Goal: Transaction & Acquisition: Purchase product/service

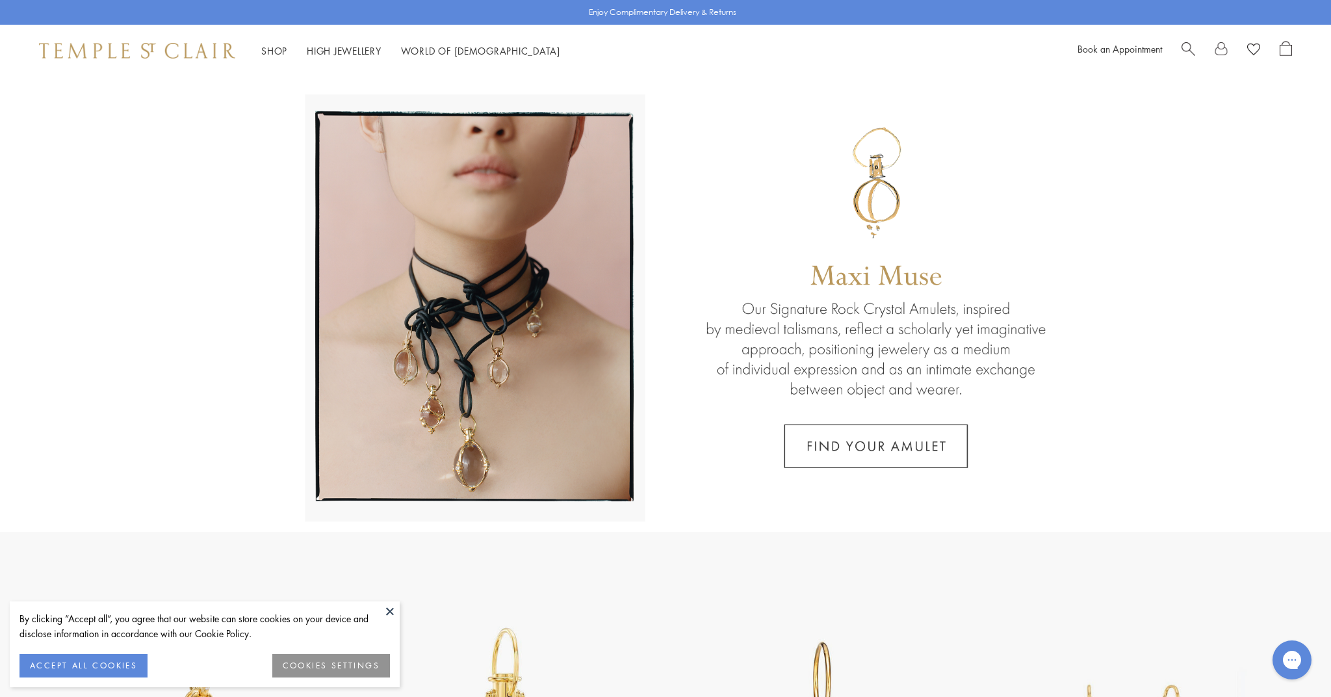
click at [92, 662] on button "ACCEPT ALL COOKIES" at bounding box center [83, 665] width 128 height 23
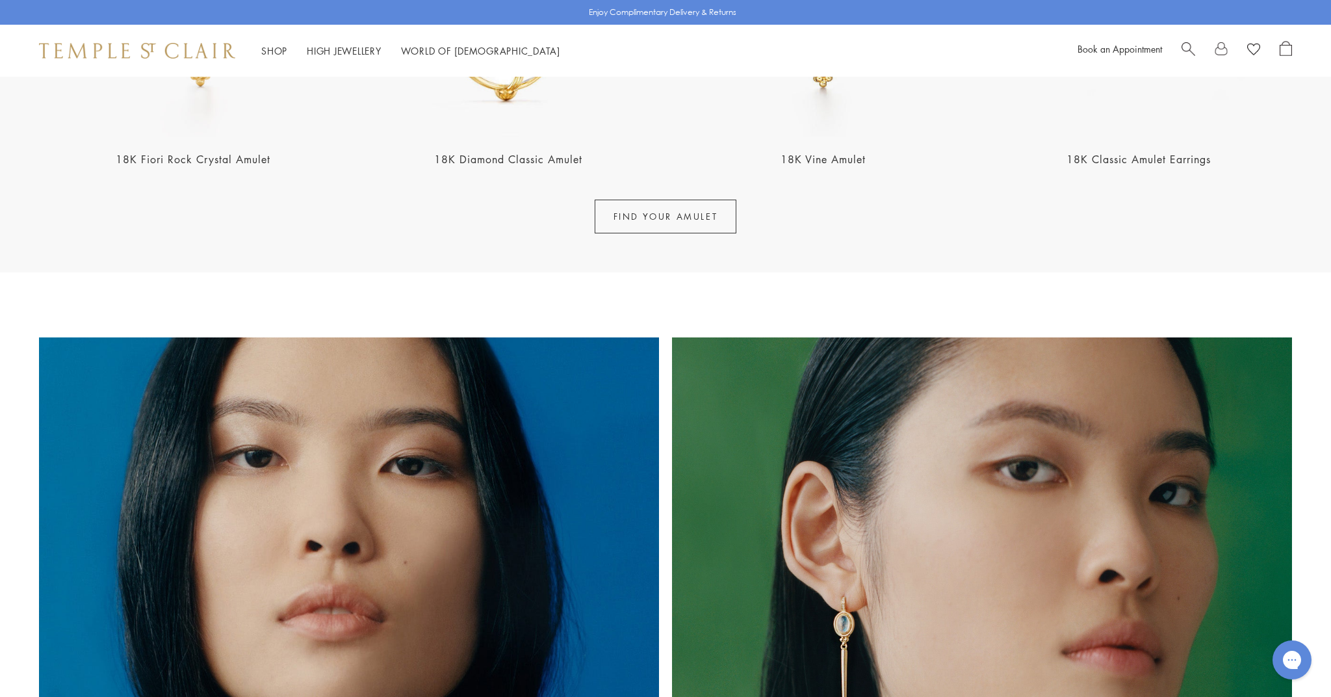
scroll to position [1033, 0]
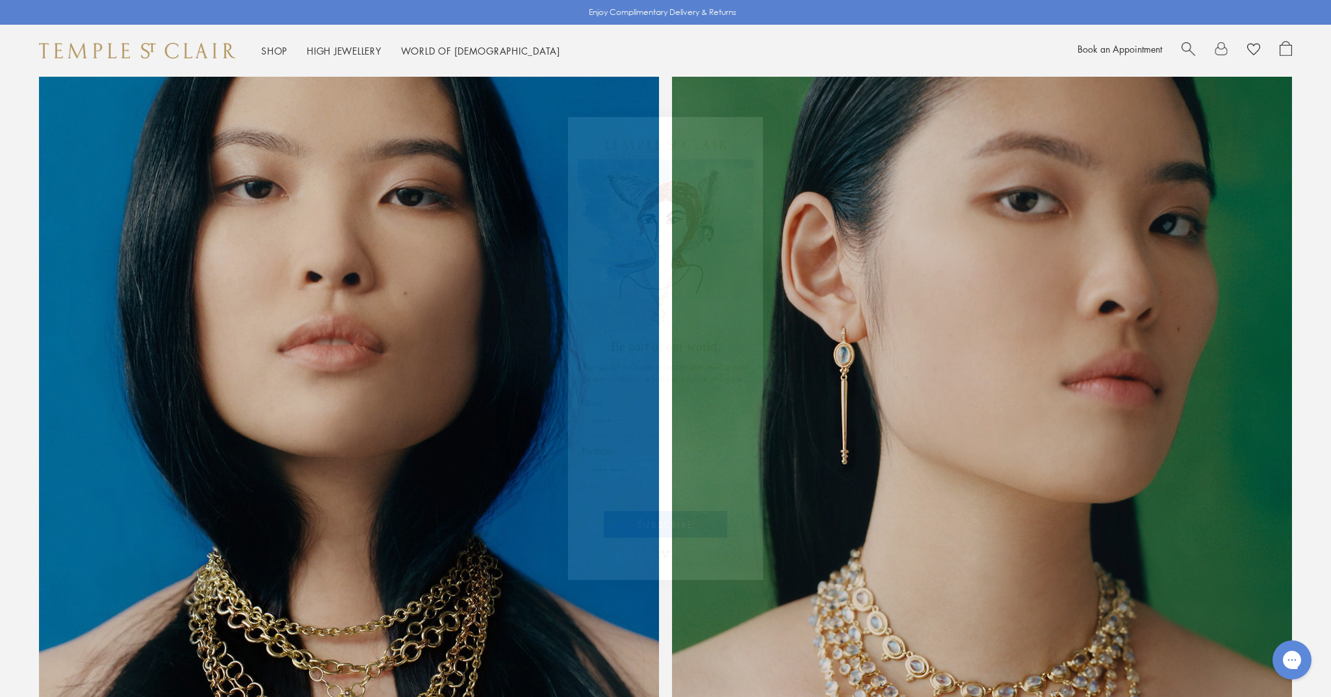
click at [876, 350] on div "Close dialog Be part of our world. Sign up for exclusive collection previews, p…" at bounding box center [665, 348] width 1331 height 697
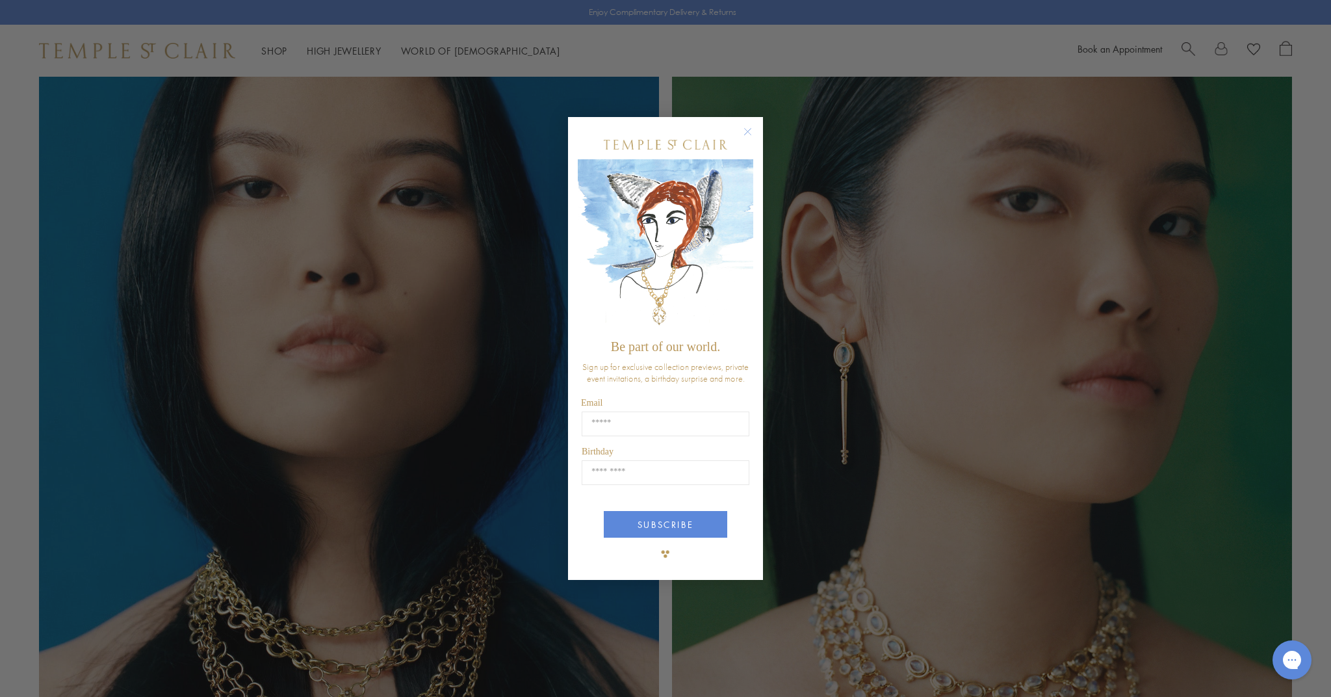
click at [751, 135] on circle "Close dialog" at bounding box center [748, 132] width 16 height 16
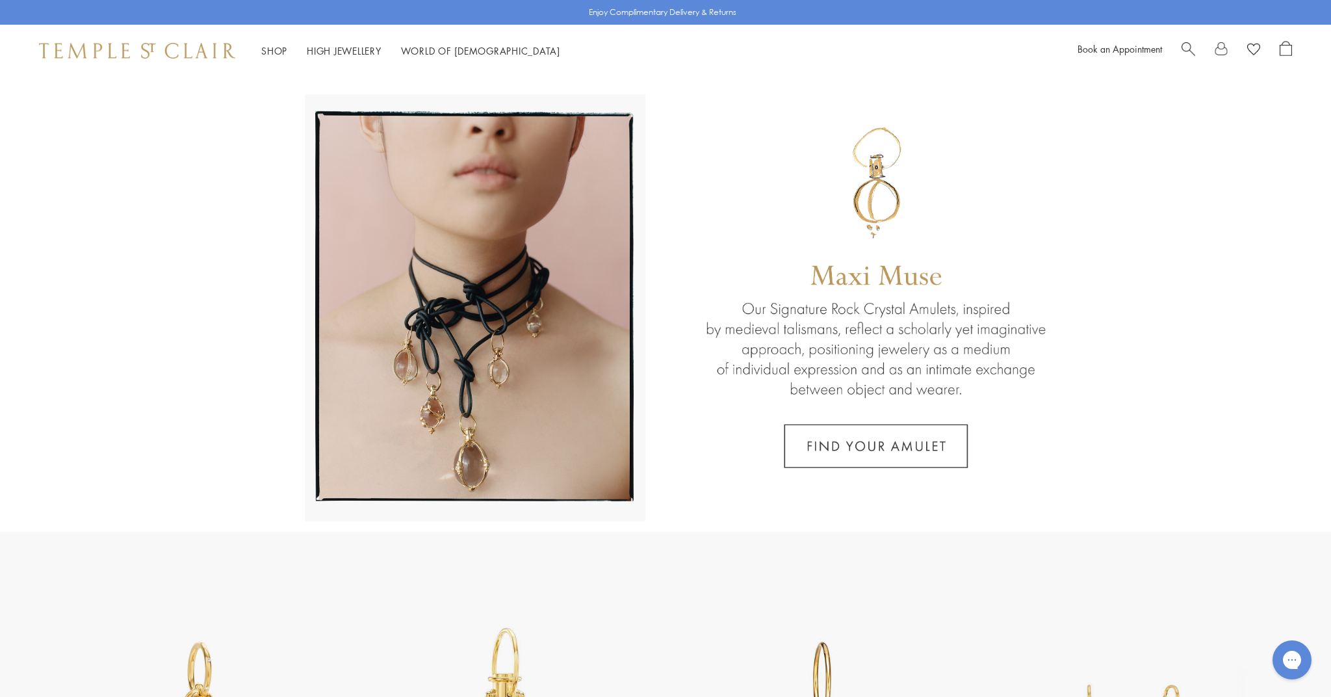
scroll to position [0, 0]
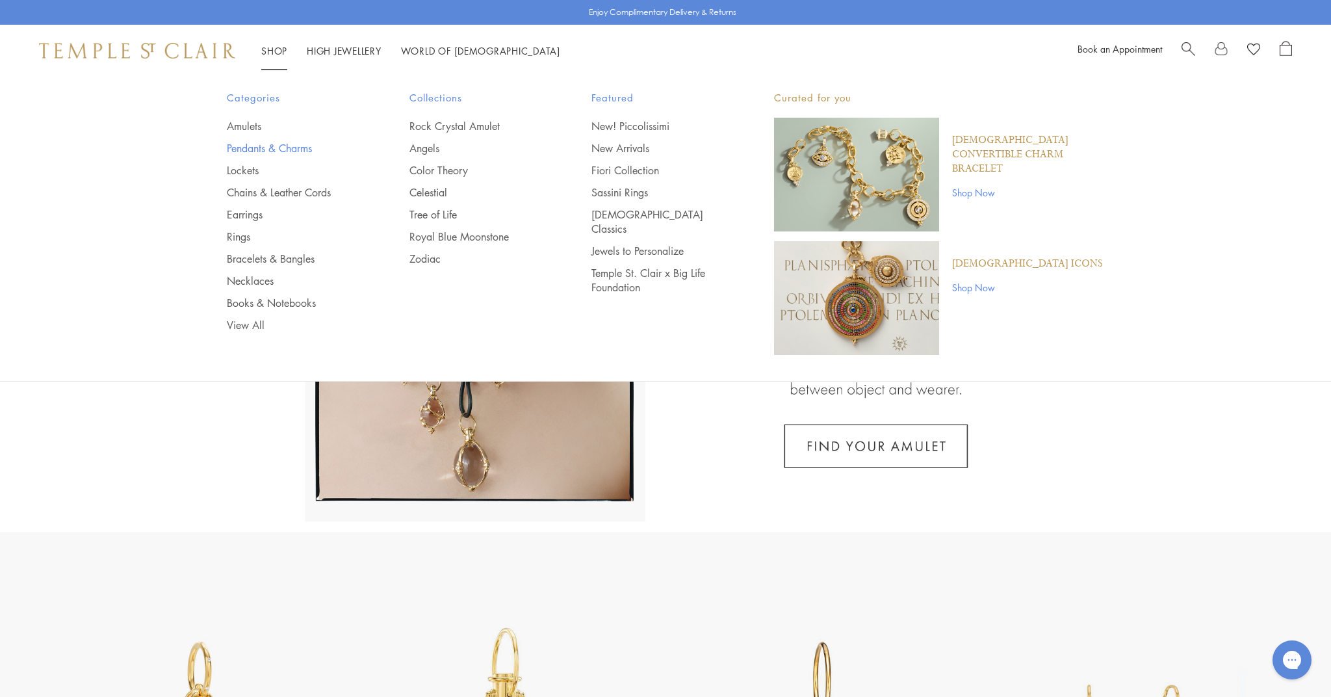
click at [293, 146] on link "Pendants & Charms" at bounding box center [292, 148] width 131 height 14
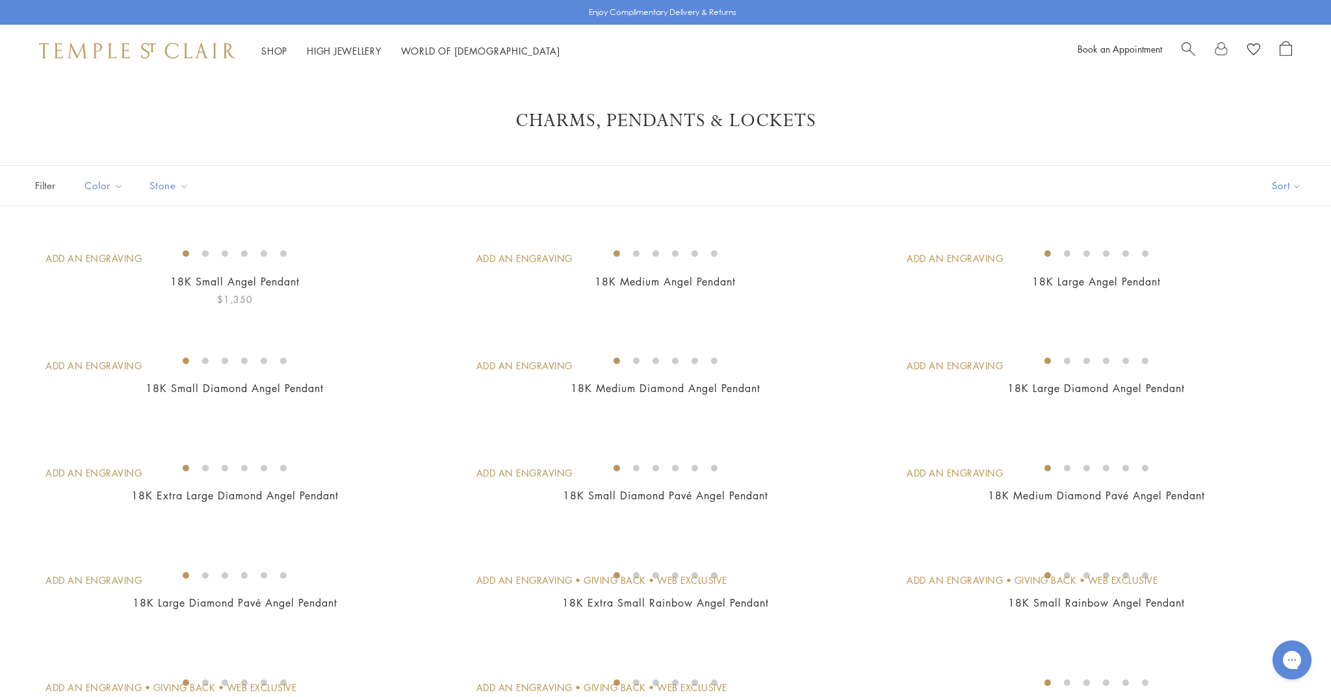
click at [0, 0] on img at bounding box center [0, 0] width 0 height 0
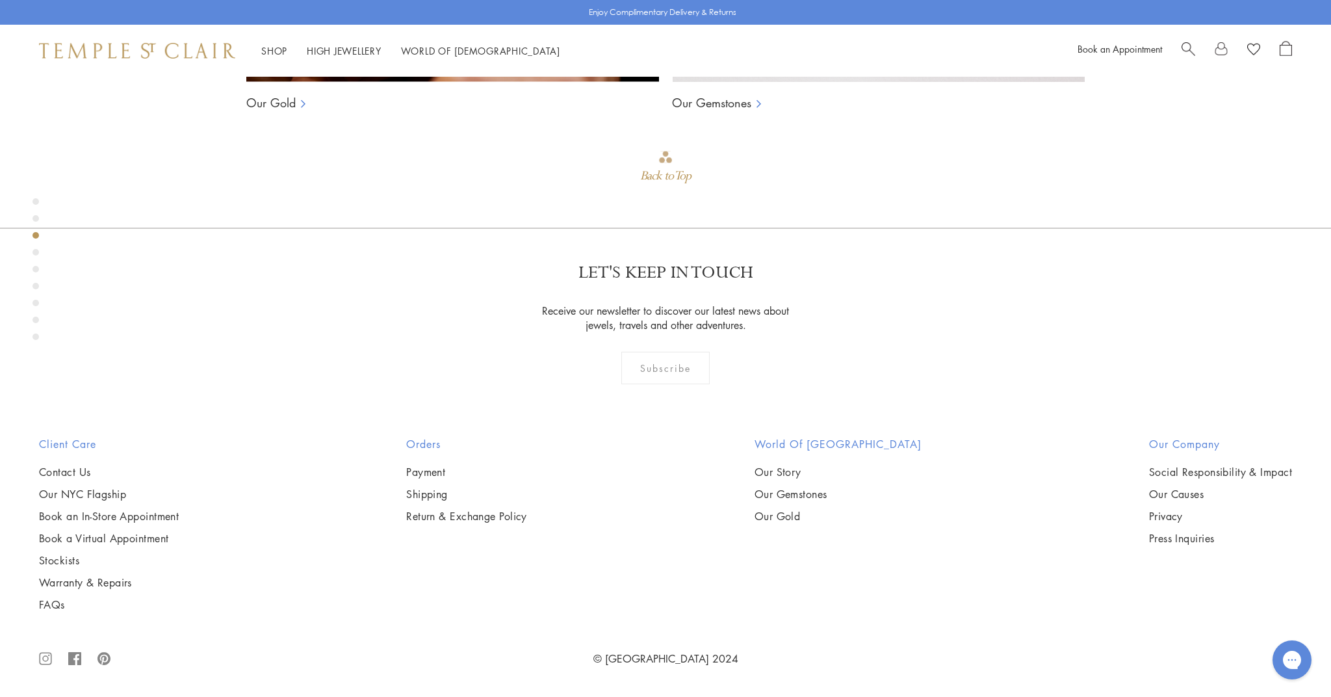
scroll to position [1601, 0]
click at [35, 253] on div "Product gallery navigation" at bounding box center [35, 252] width 6 height 6
click at [32, 268] on div "Product gallery navigation" at bounding box center [35, 269] width 6 height 6
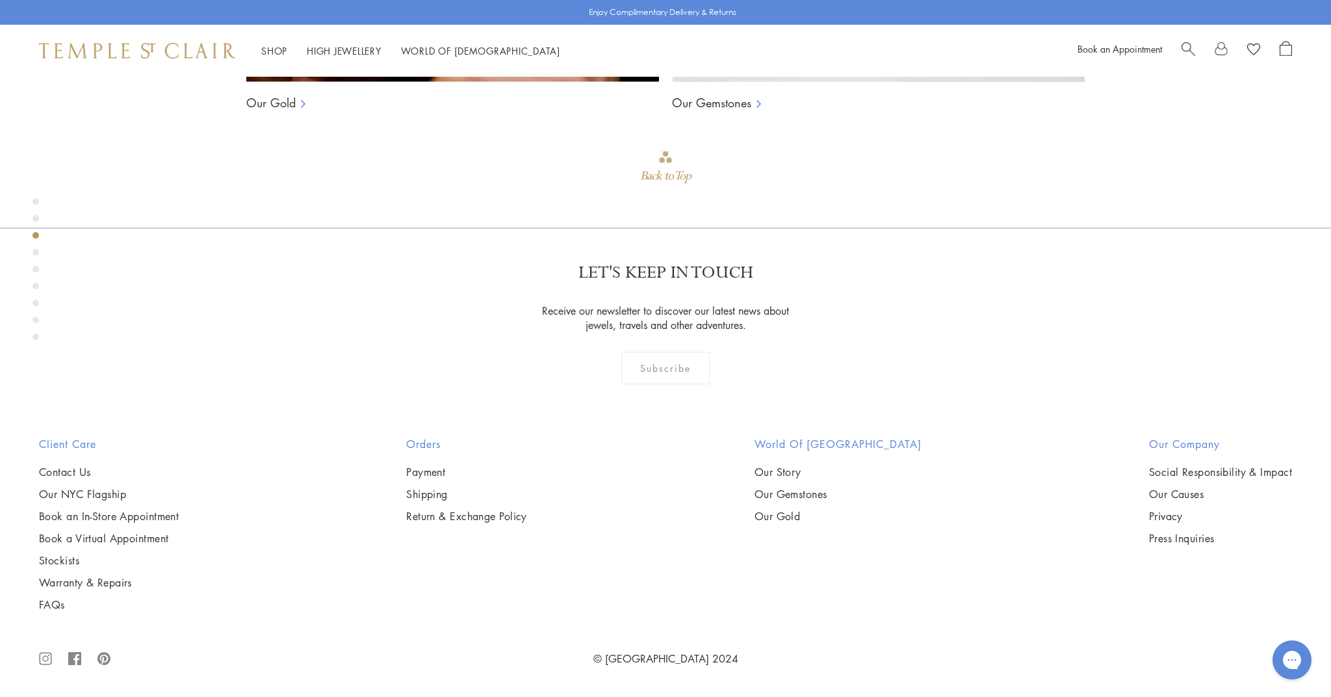
click at [34, 291] on div "Product gallery navigation" at bounding box center [35, 272] width 6 height 155
click at [36, 289] on div "Product gallery navigation" at bounding box center [35, 272] width 6 height 155
click at [36, 288] on div "Product gallery navigation" at bounding box center [35, 286] width 6 height 6
click at [34, 302] on div "Product gallery navigation" at bounding box center [35, 303] width 6 height 6
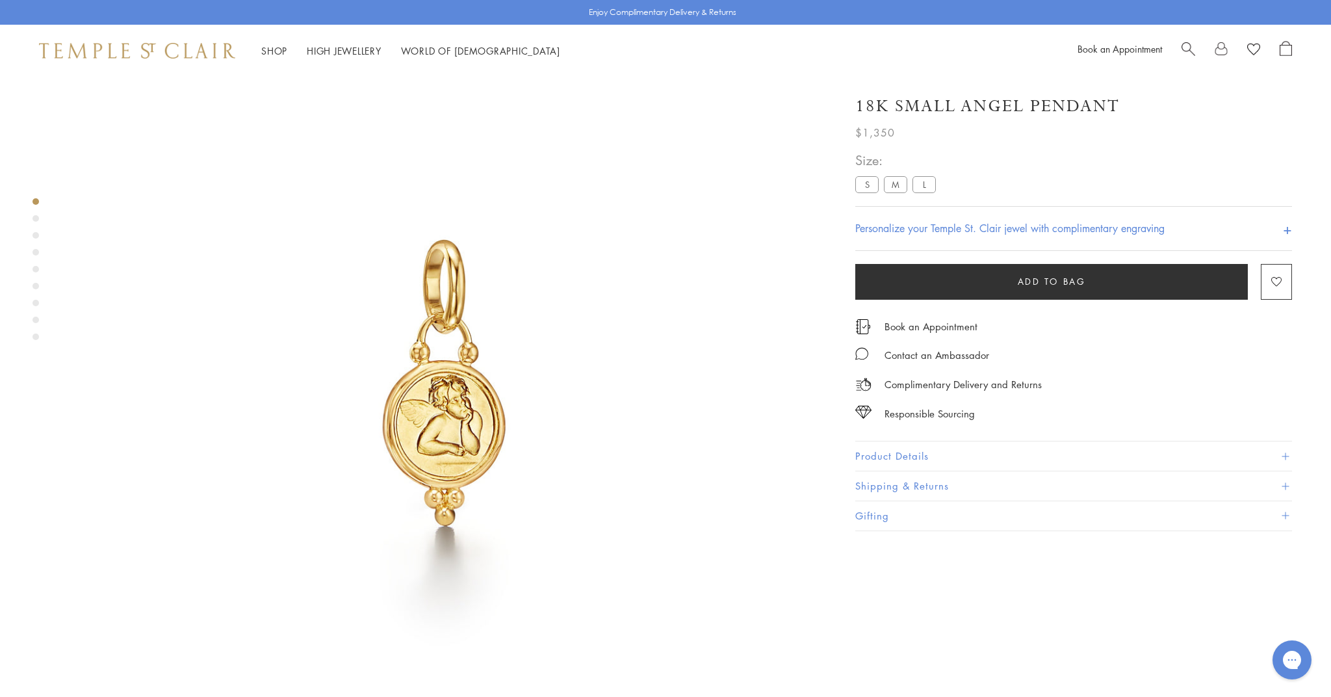
scroll to position [109, 0]
